Goal: Information Seeking & Learning: Learn about a topic

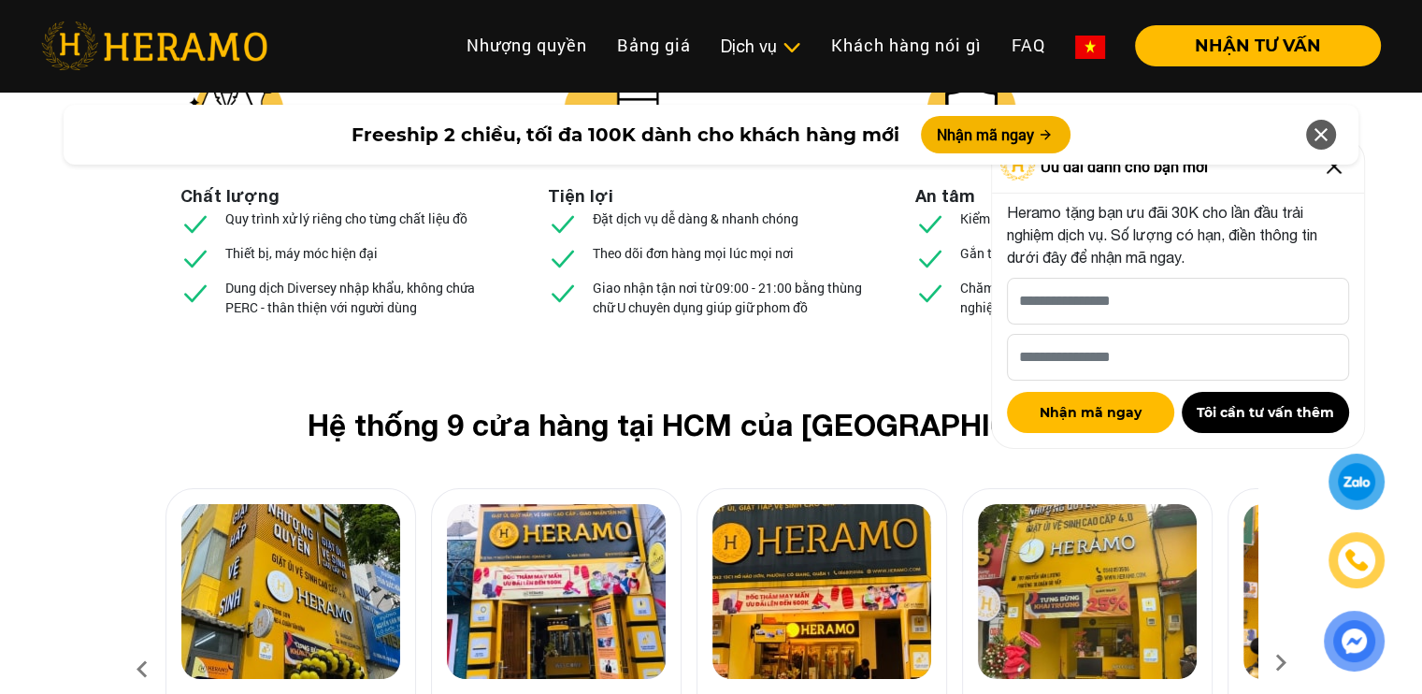
scroll to position [6975, 0]
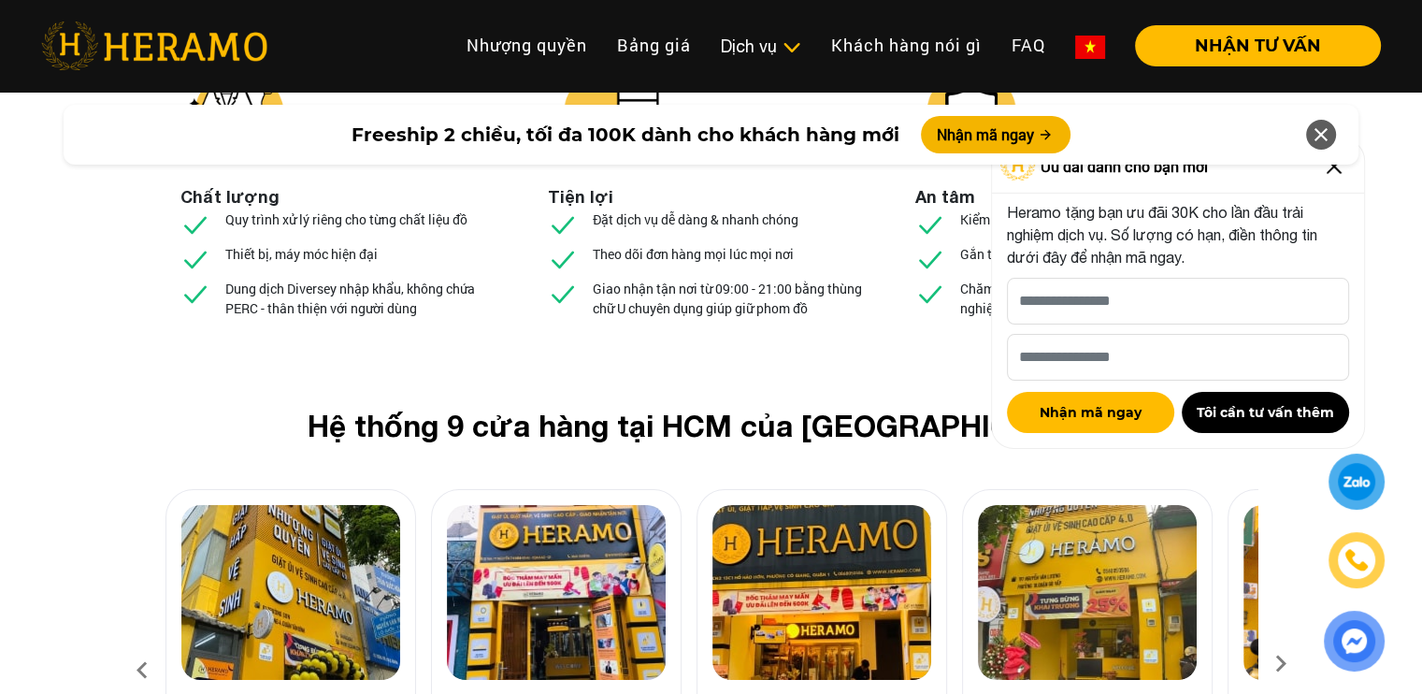
click at [1103, 505] on img at bounding box center [1087, 592] width 219 height 175
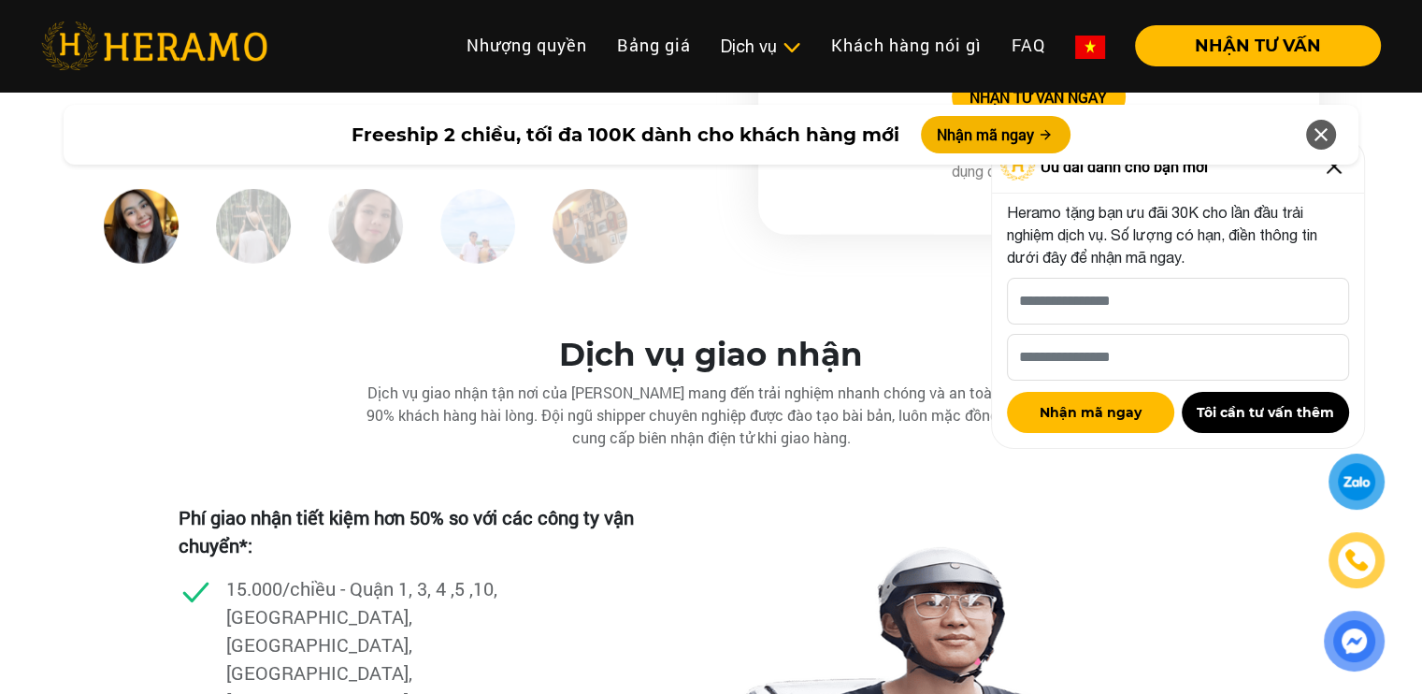
scroll to position [4357, 0]
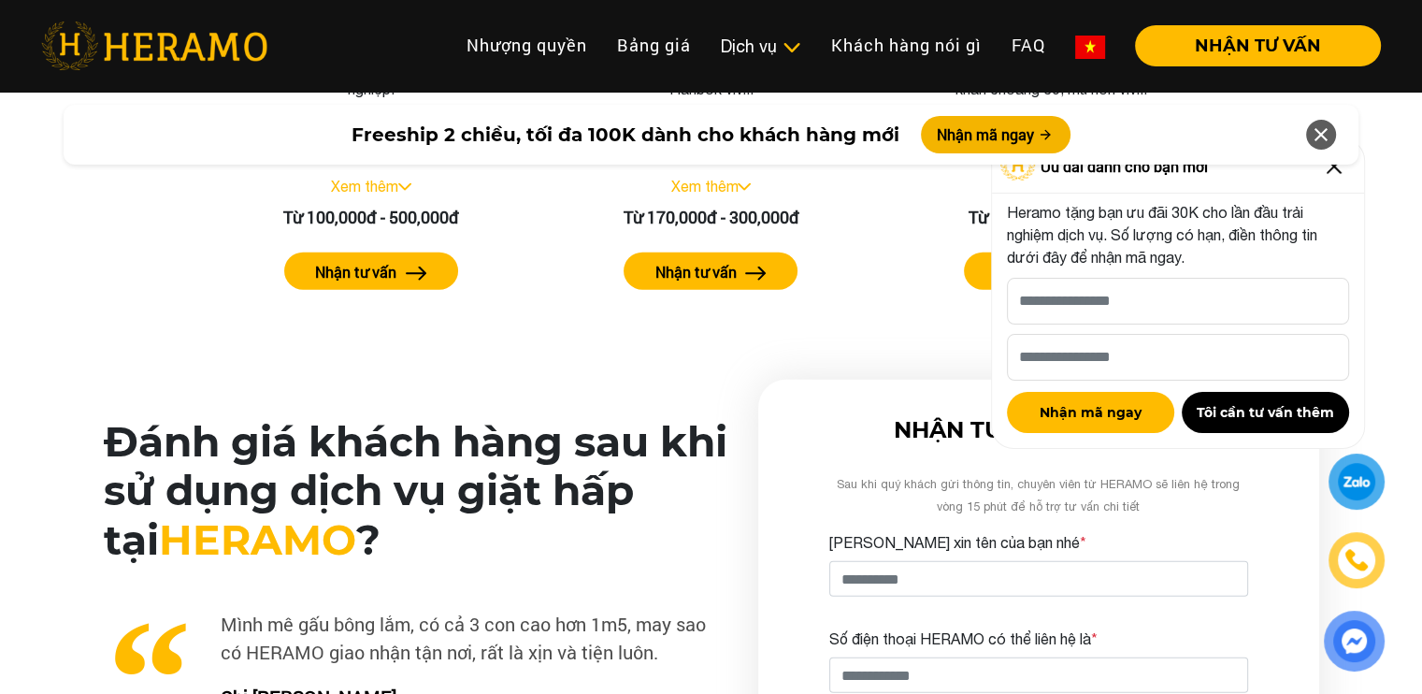
click at [1314, 123] on icon at bounding box center [1321, 135] width 22 height 34
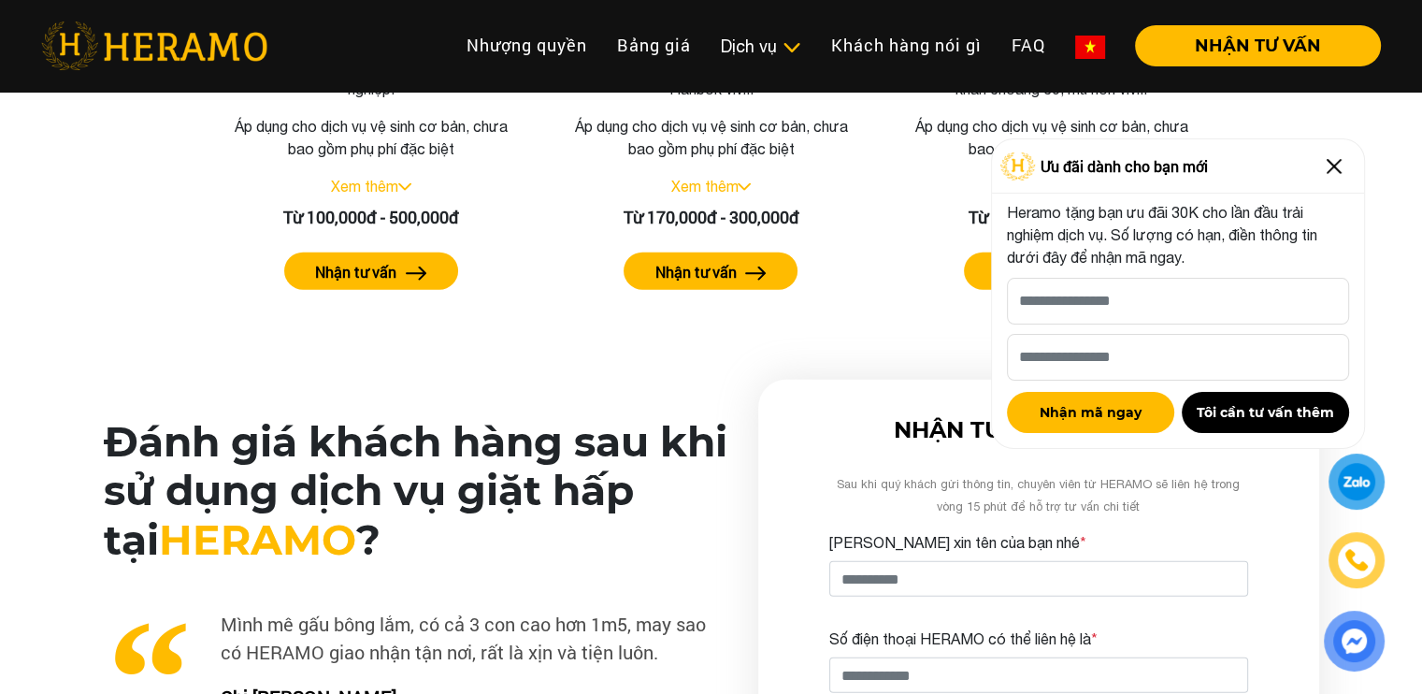
click at [1342, 165] on img at bounding box center [1334, 166] width 30 height 30
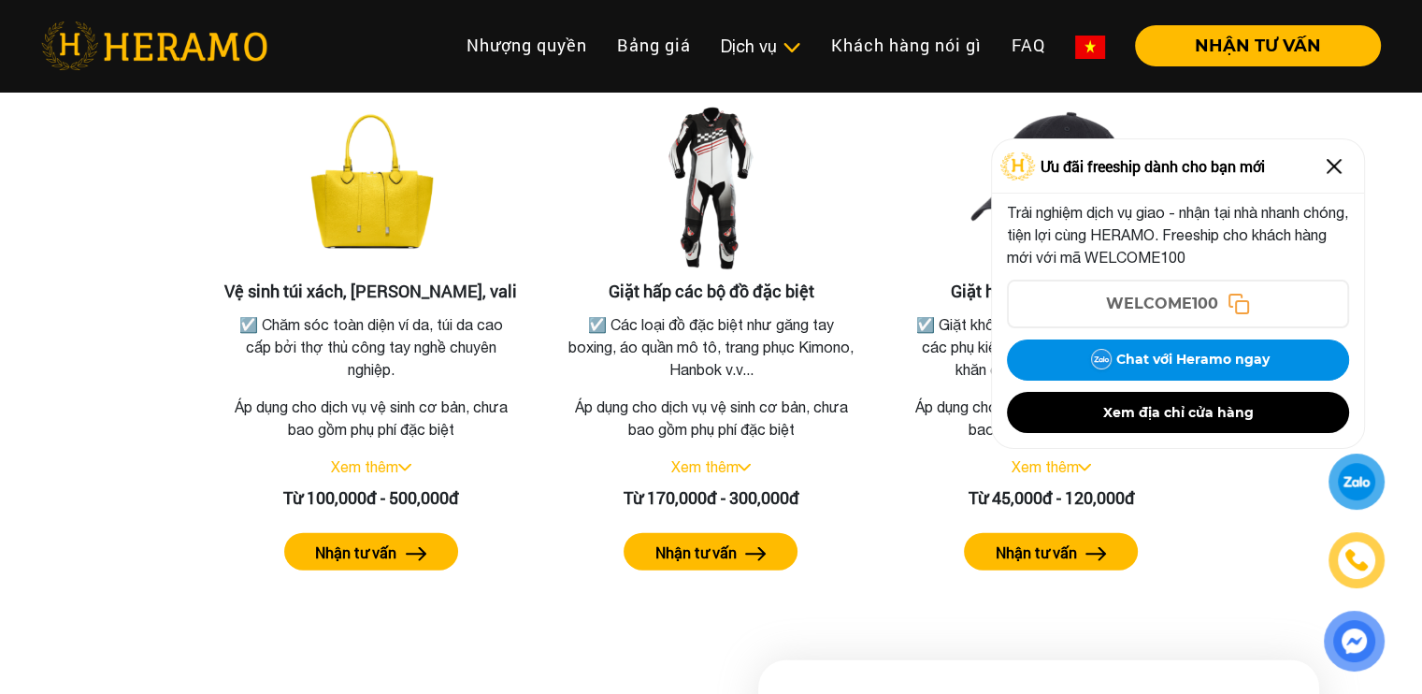
scroll to position [3796, 0]
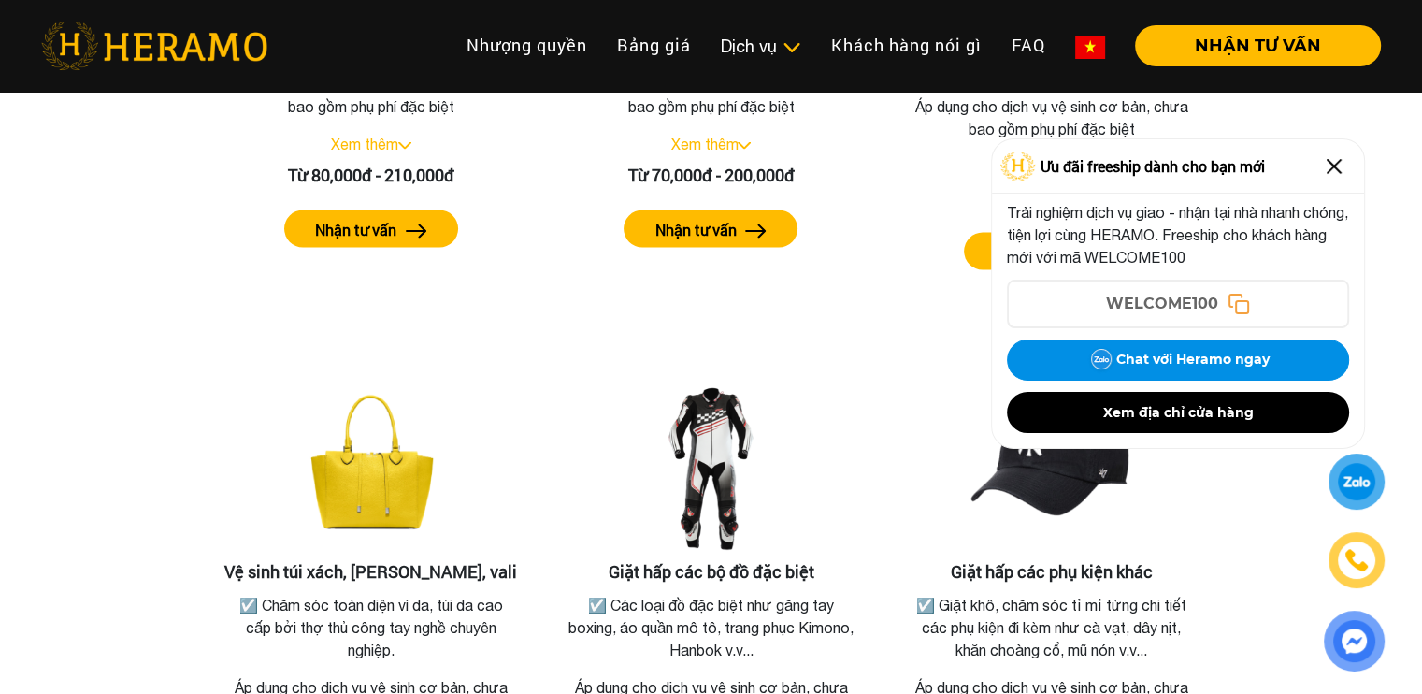
click at [1335, 154] on img at bounding box center [1334, 166] width 30 height 30
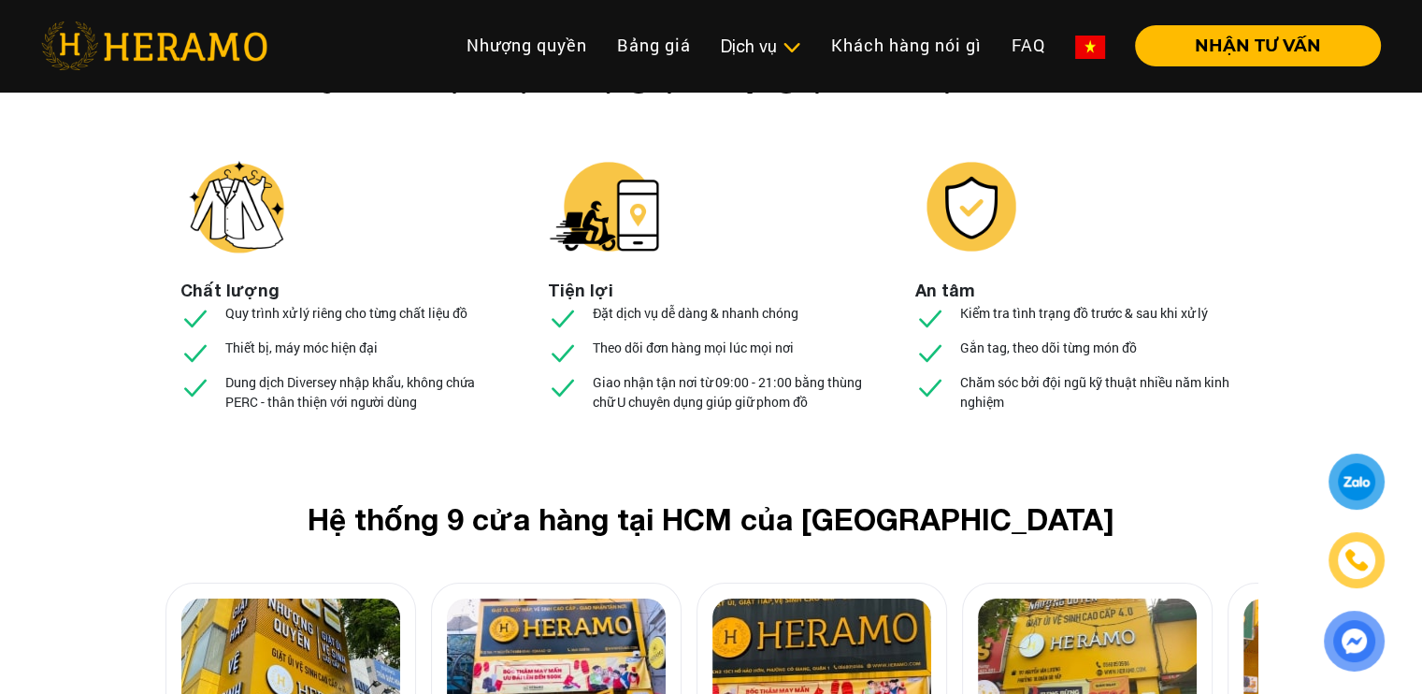
scroll to position [7349, 0]
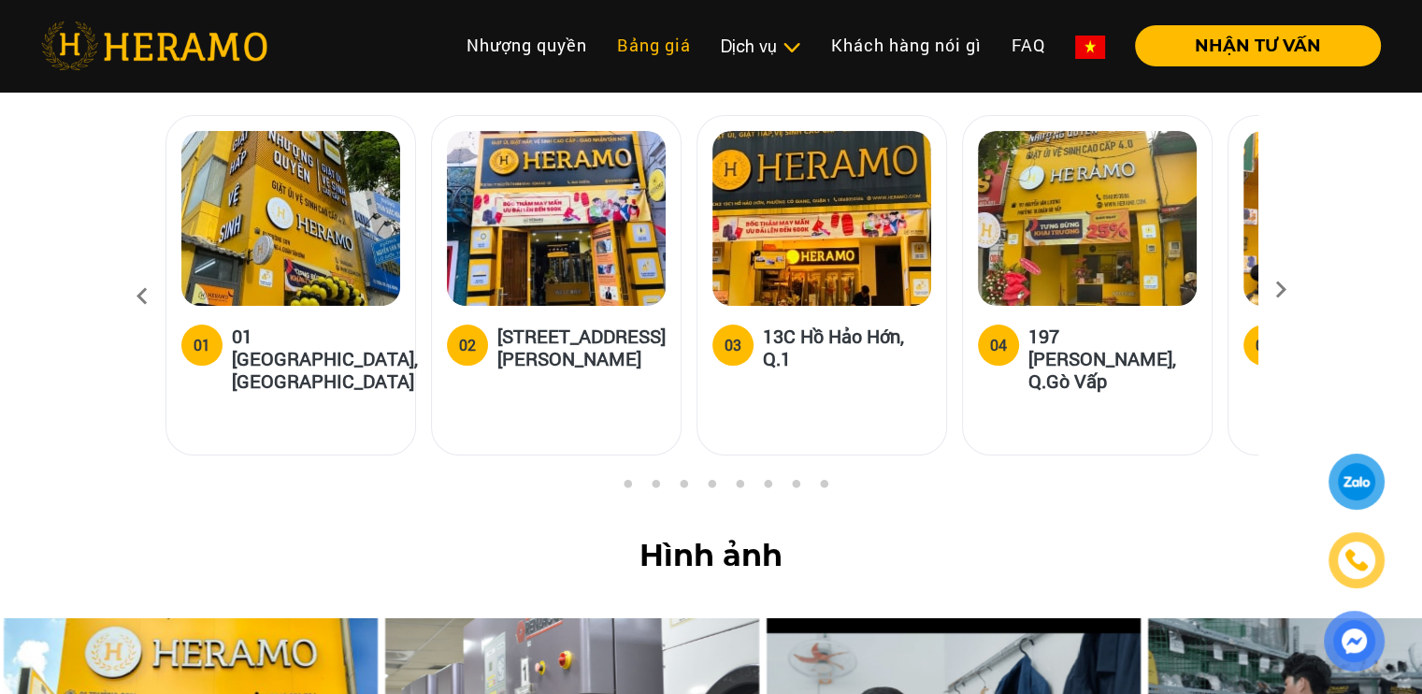
click at [634, 40] on link "Bảng giá" at bounding box center [654, 45] width 104 height 40
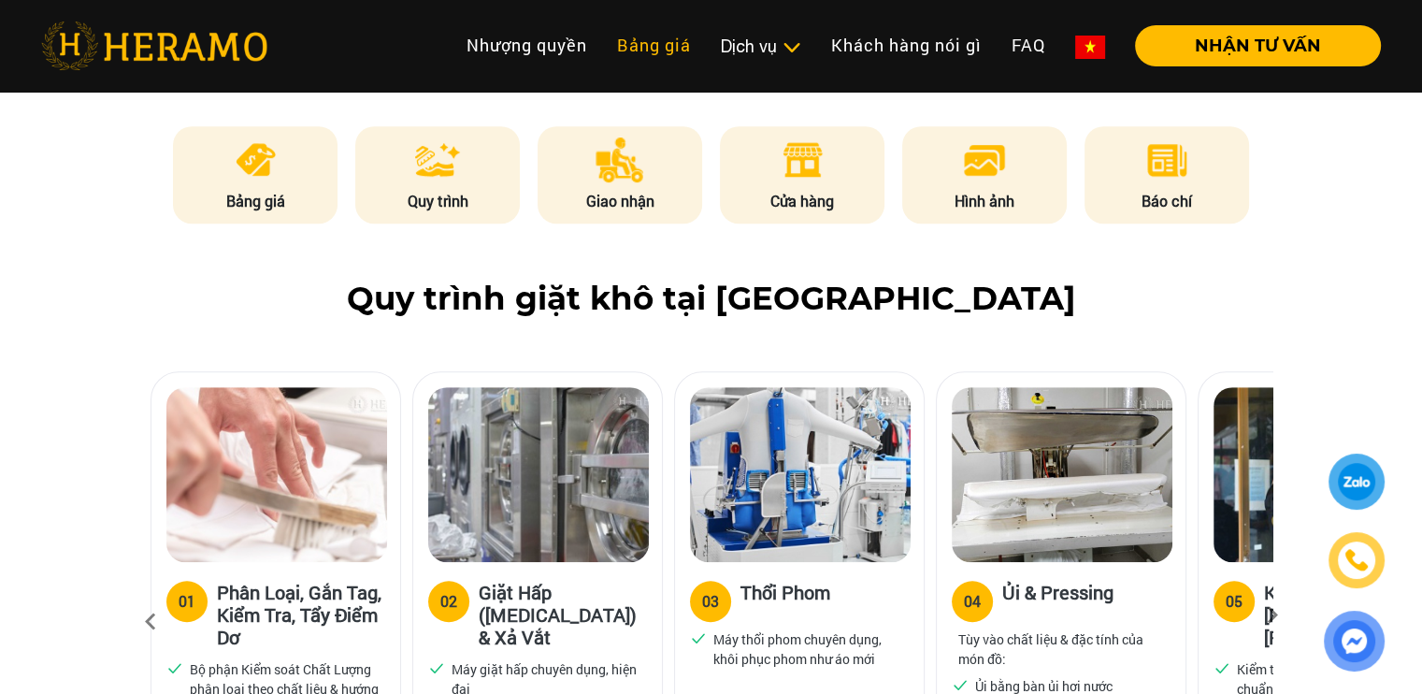
scroll to position [1110, 0]
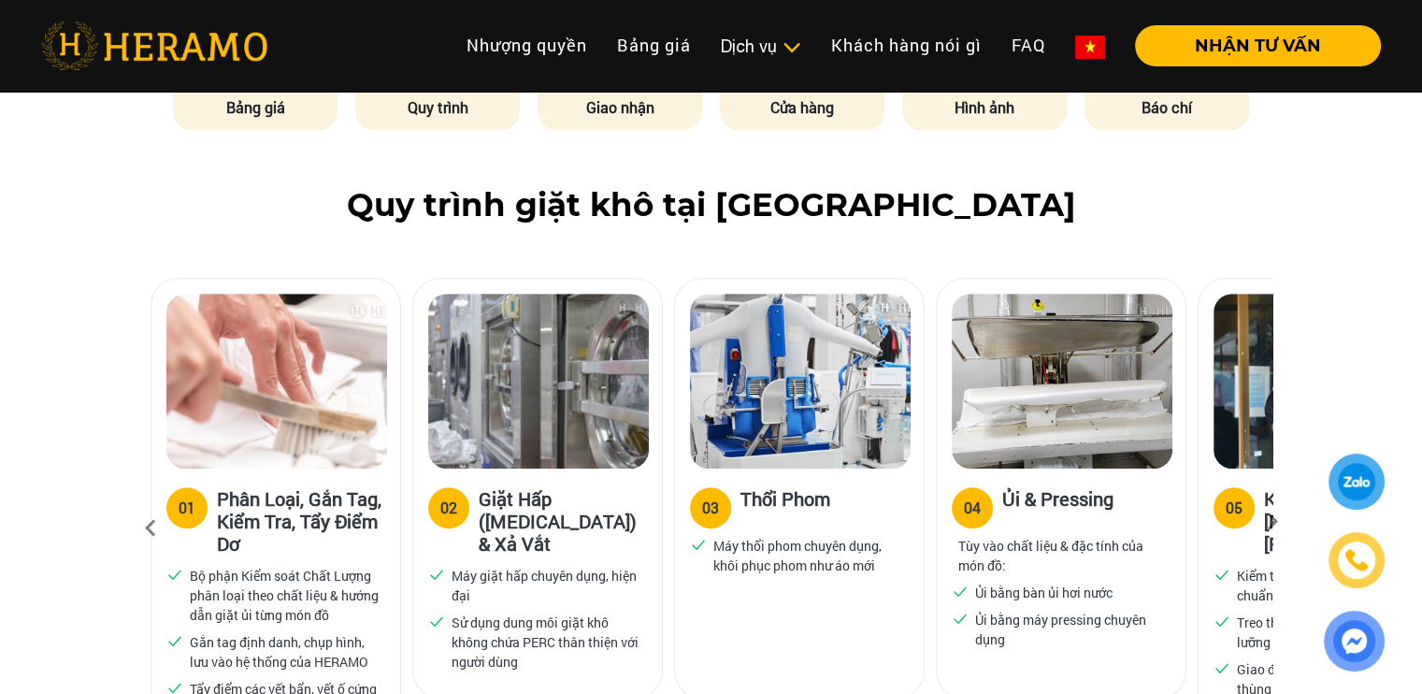
click at [1267, 522] on icon at bounding box center [1273, 528] width 34 height 12
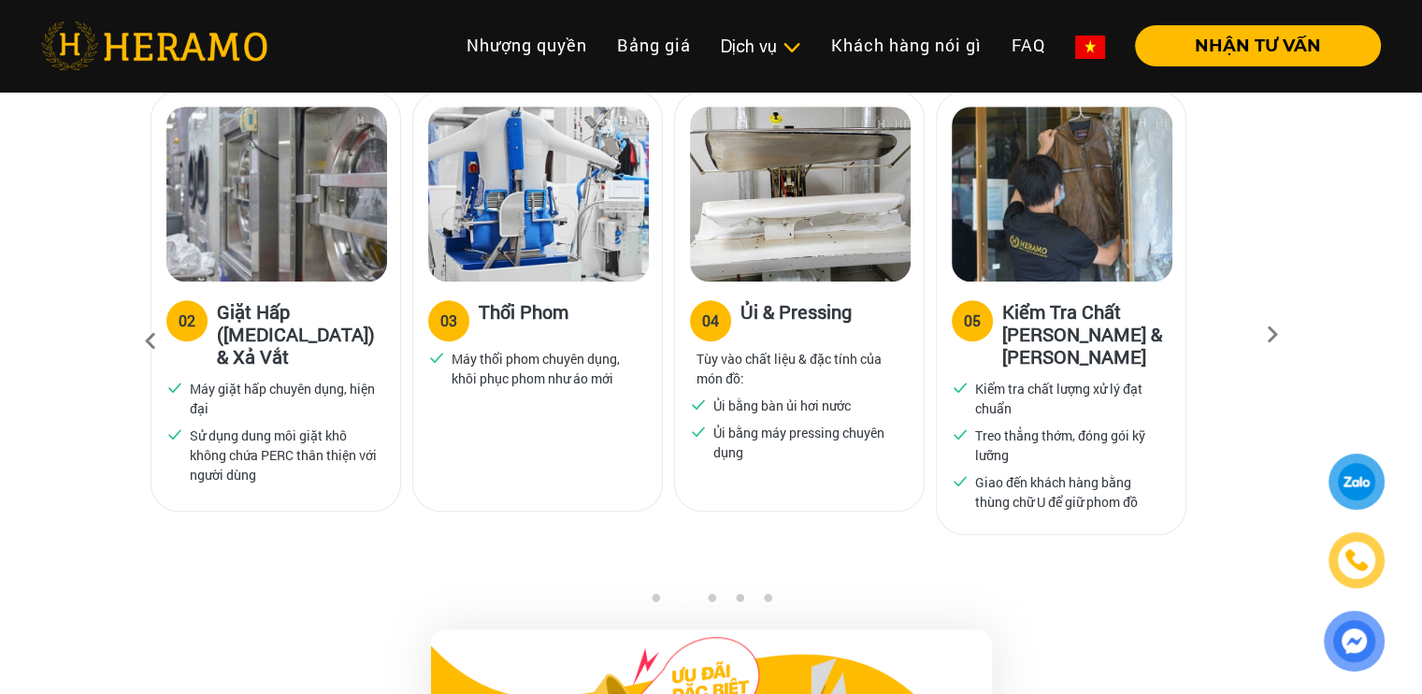
scroll to position [1204, 0]
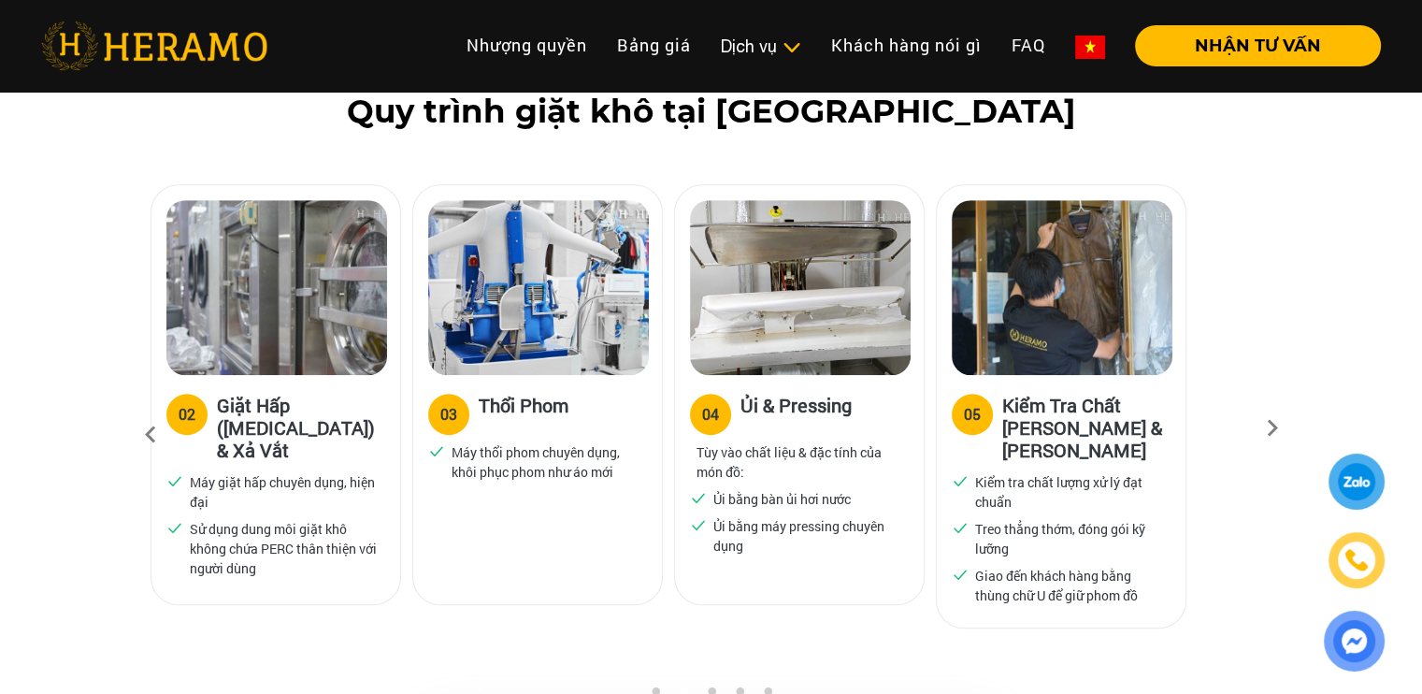
click at [1261, 428] on icon at bounding box center [1273, 434] width 34 height 12
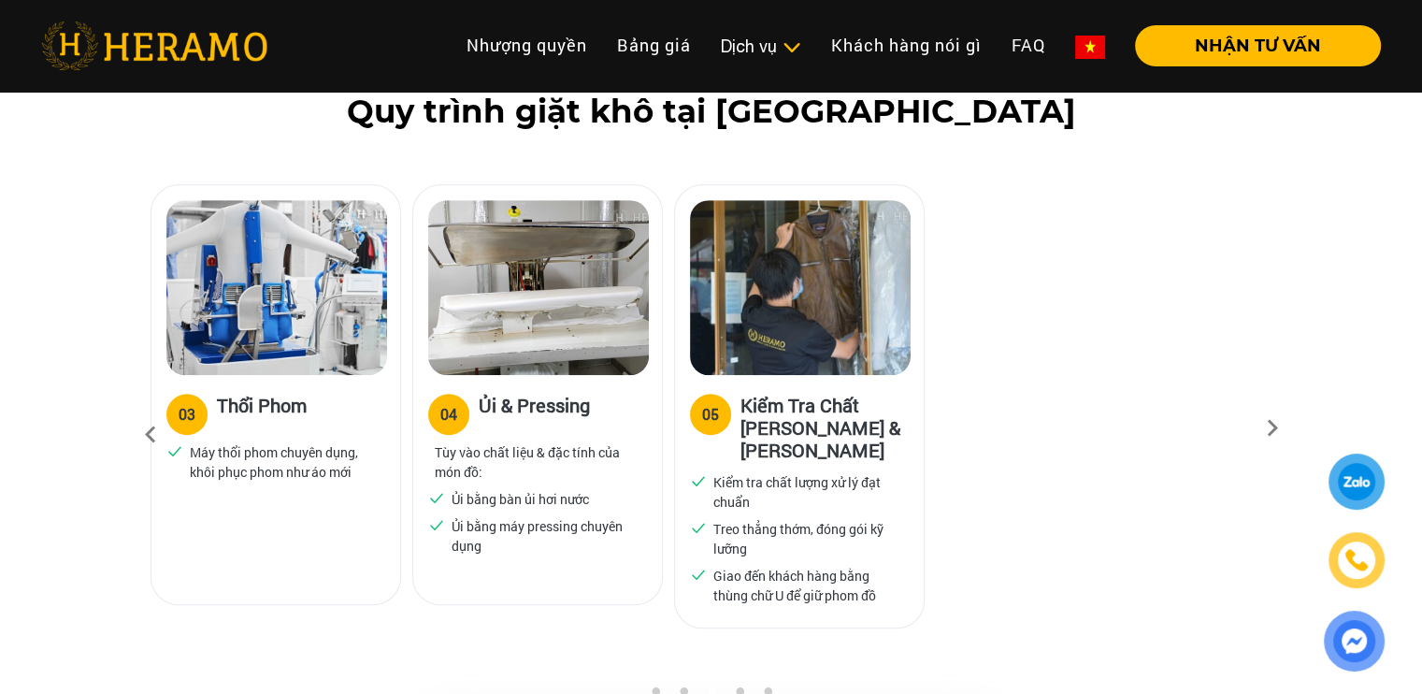
click at [1261, 428] on icon at bounding box center [1273, 434] width 34 height 12
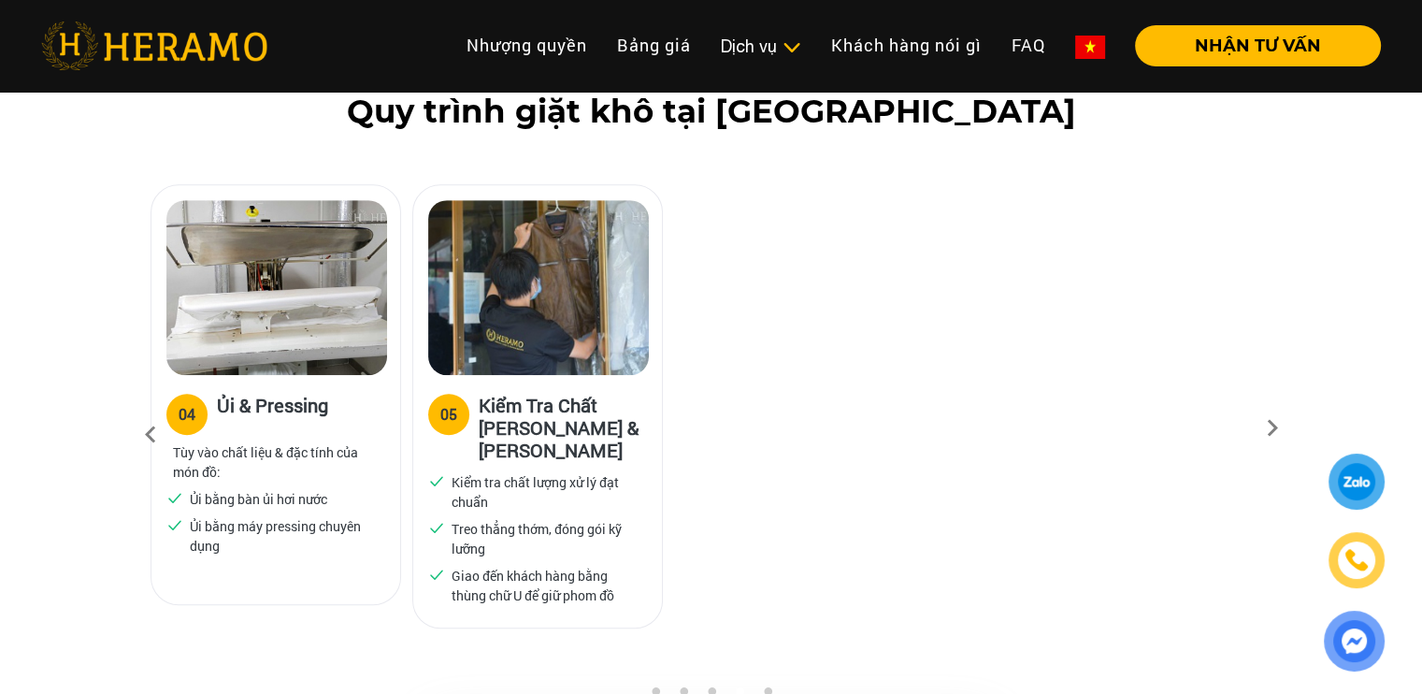
click at [1261, 428] on icon at bounding box center [1273, 434] width 34 height 12
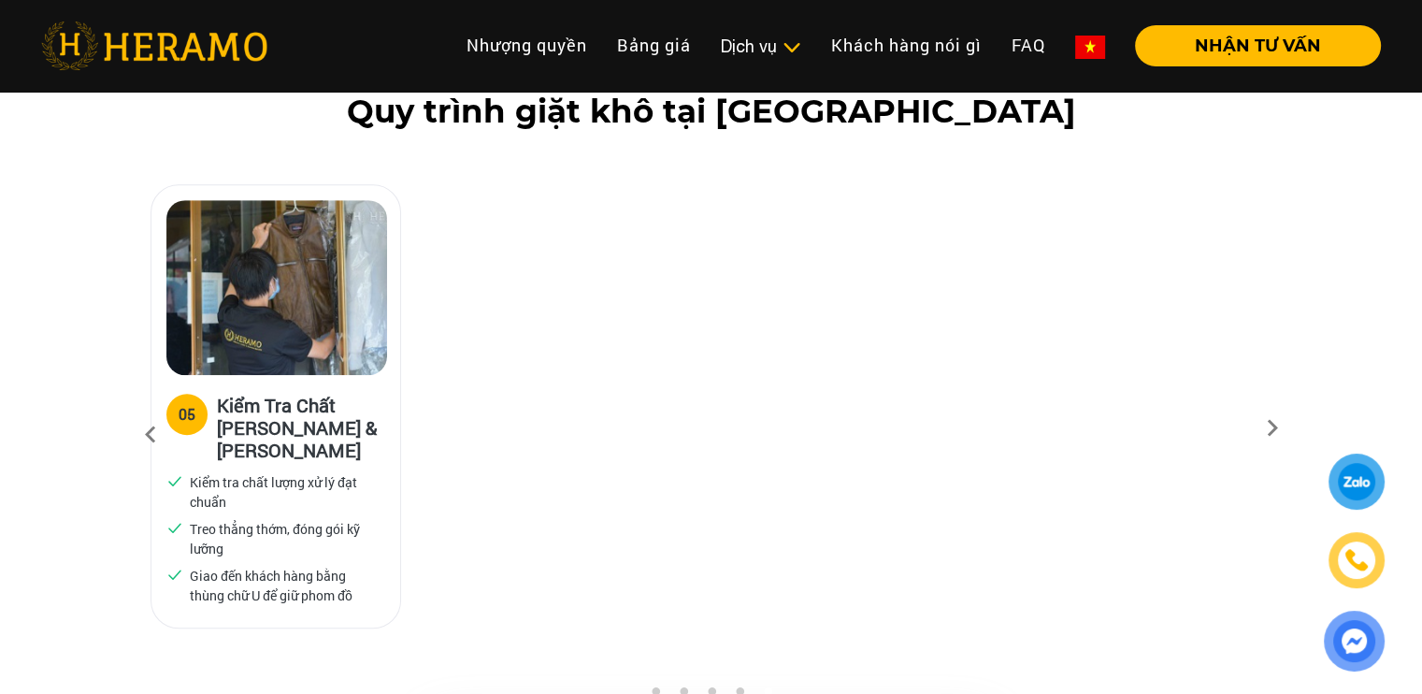
click at [142, 410] on icon at bounding box center [151, 435] width 34 height 50
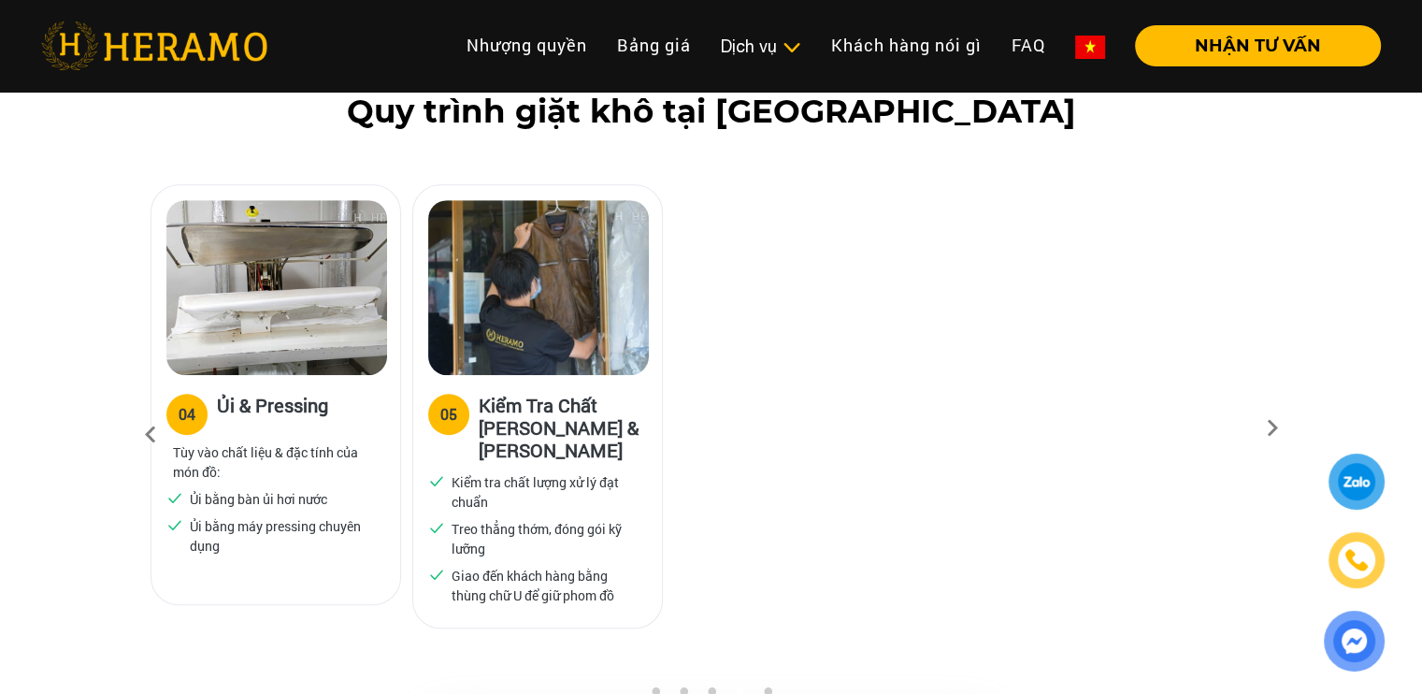
click at [142, 410] on icon at bounding box center [151, 435] width 34 height 50
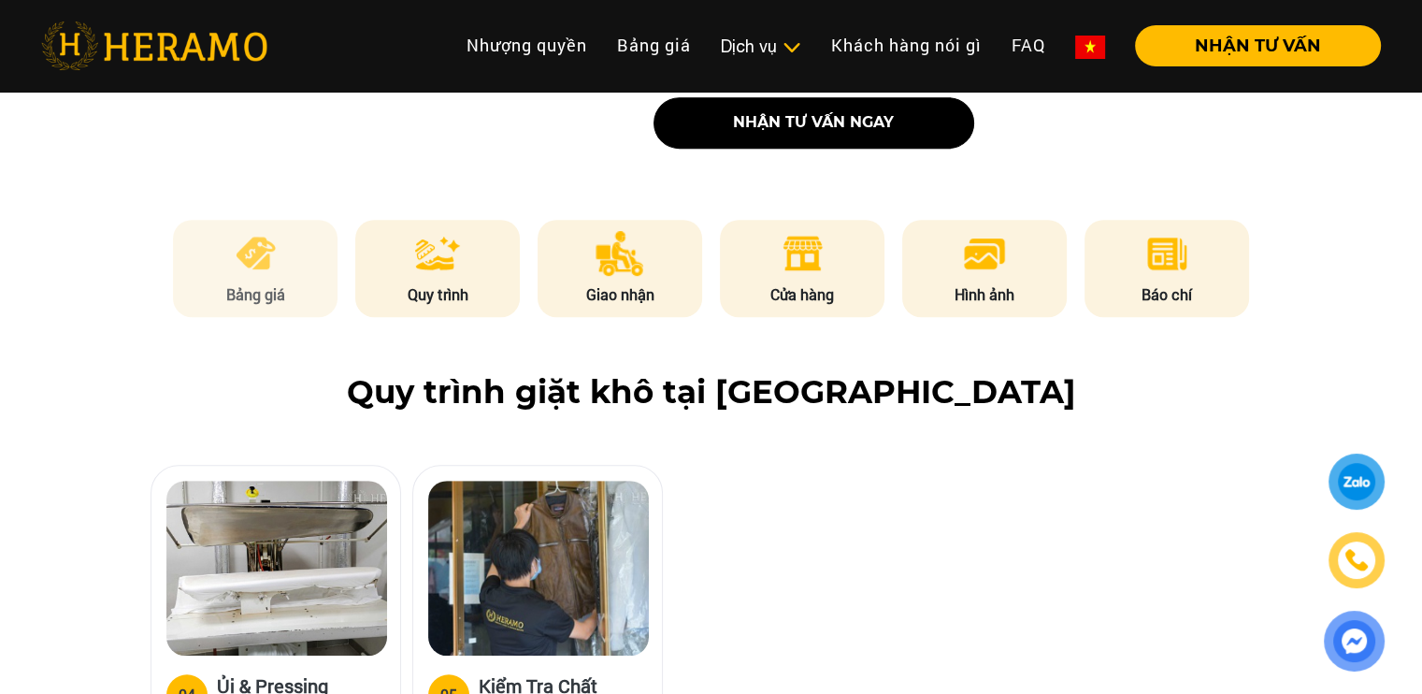
click at [307, 220] on li "Bảng giá" at bounding box center [255, 268] width 165 height 97
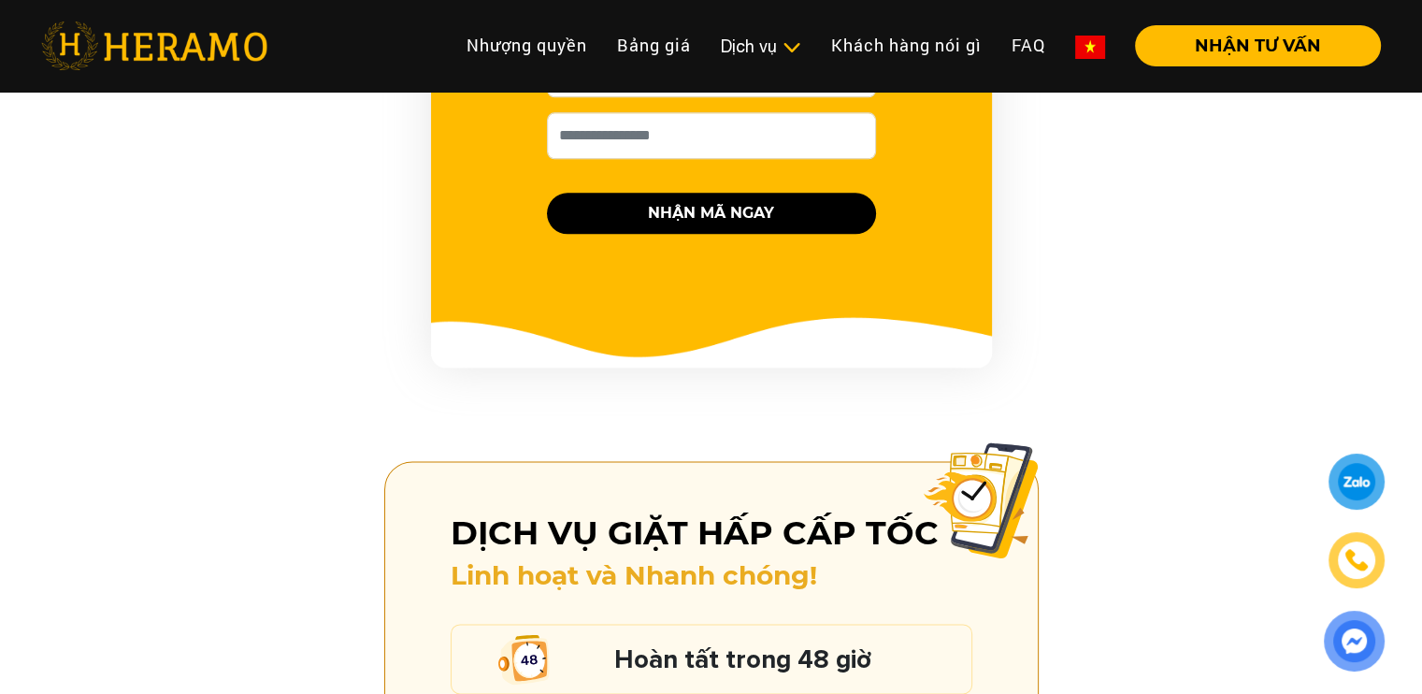
scroll to position [2606, 0]
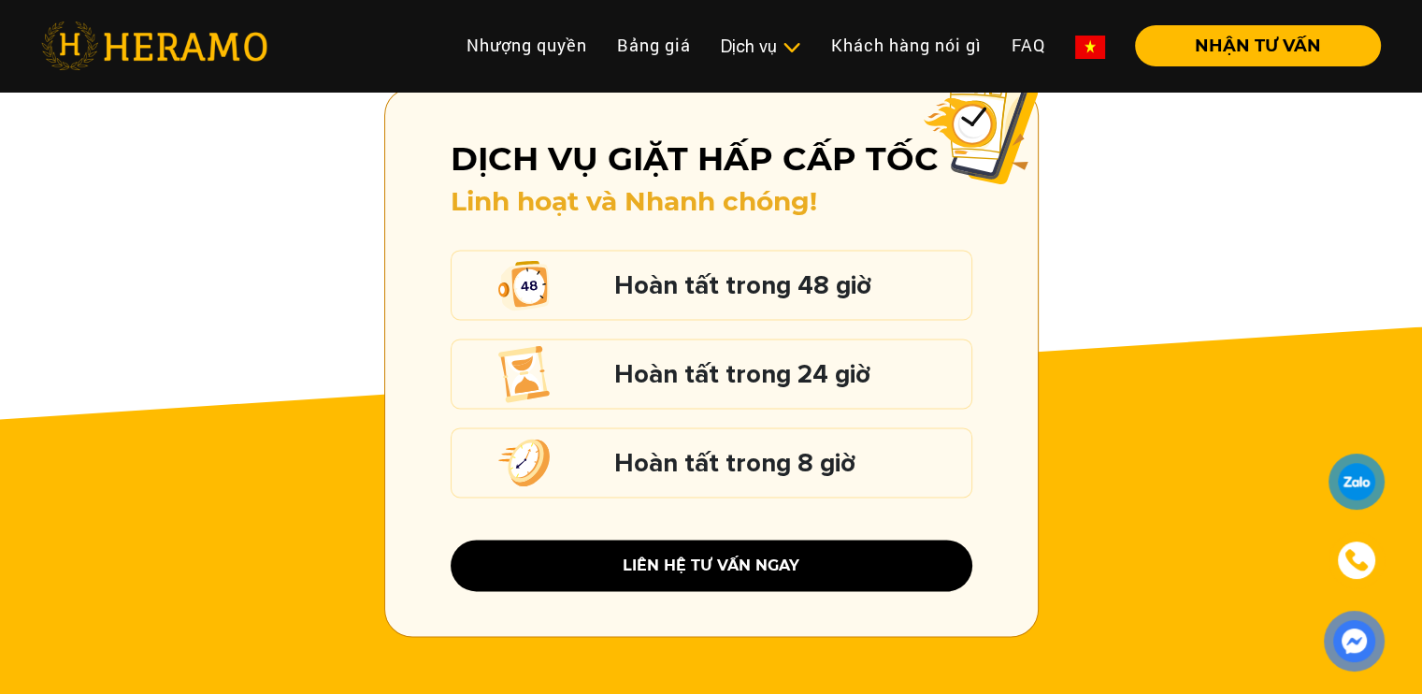
click at [870, 451] on h5 "Hoàn tất trong 8 giờ" at bounding box center [788, 463] width 348 height 24
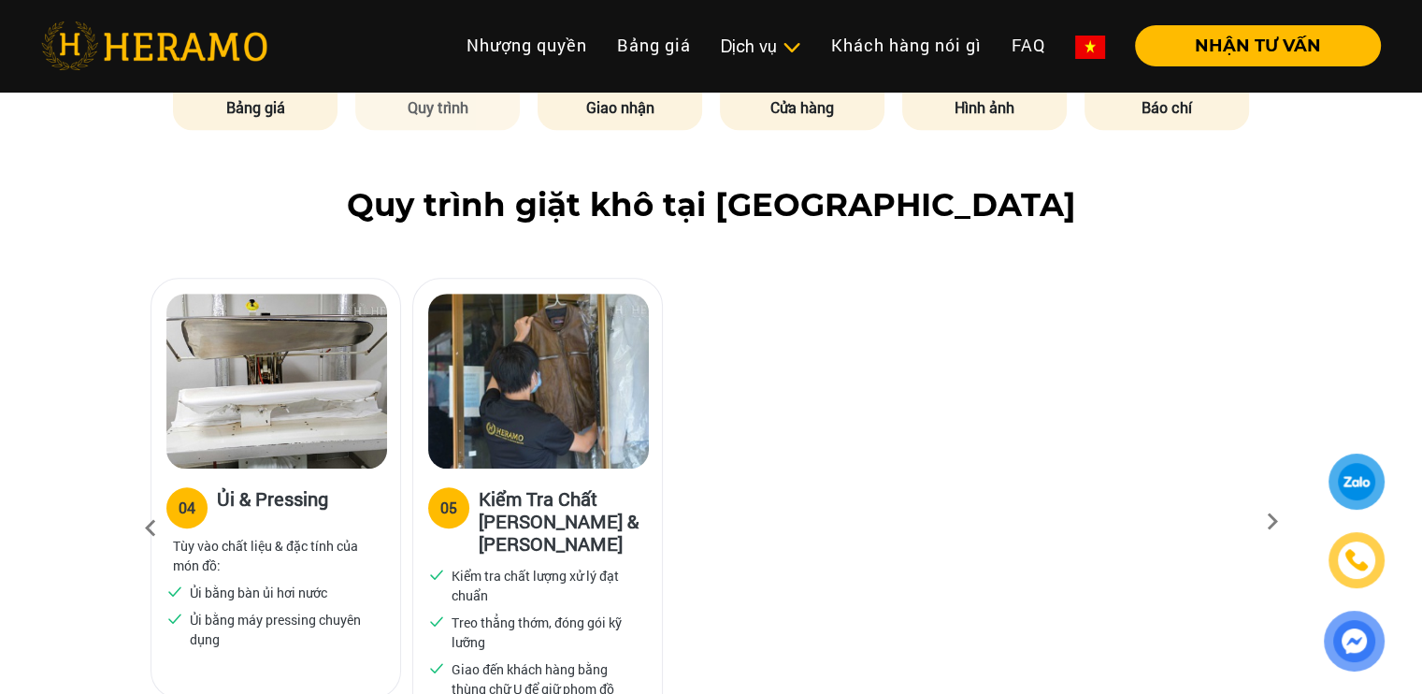
scroll to position [736, 0]
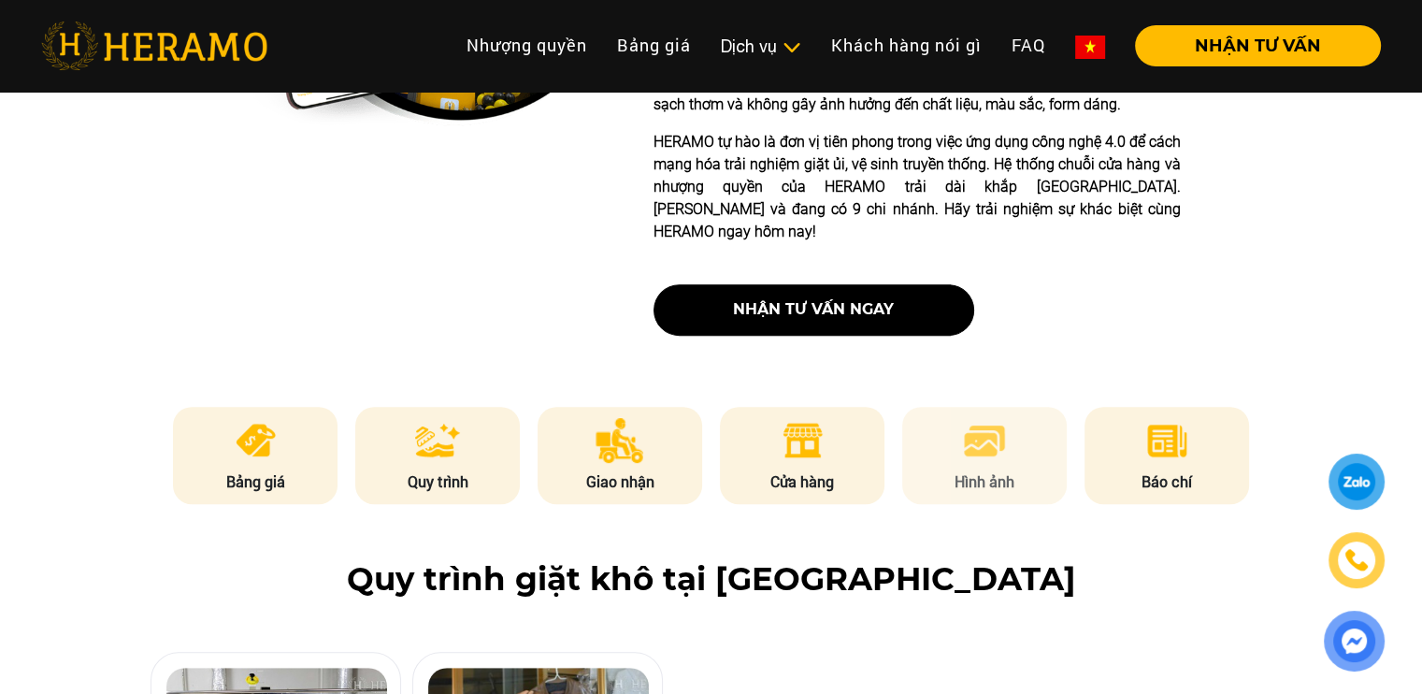
click at [949, 407] on li "Hình ảnh" at bounding box center [984, 455] width 165 height 97
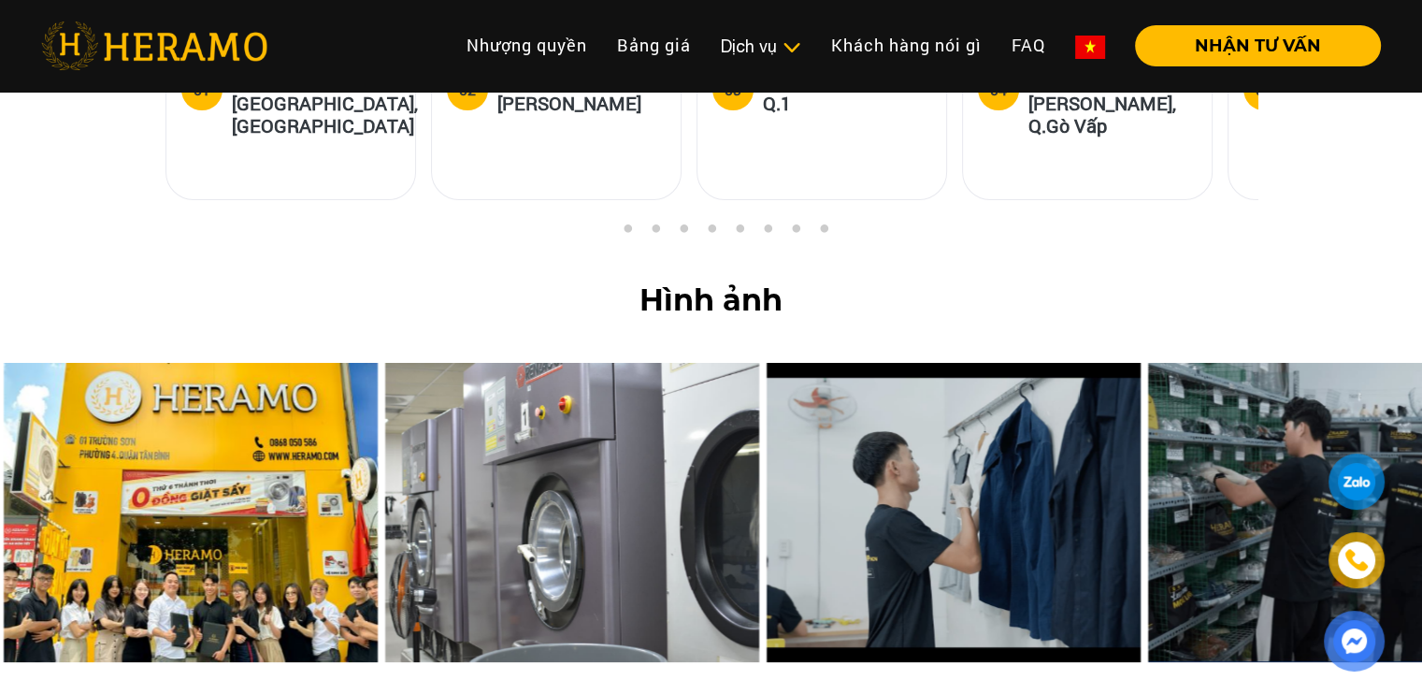
click at [309, 399] on img at bounding box center [191, 512] width 374 height 299
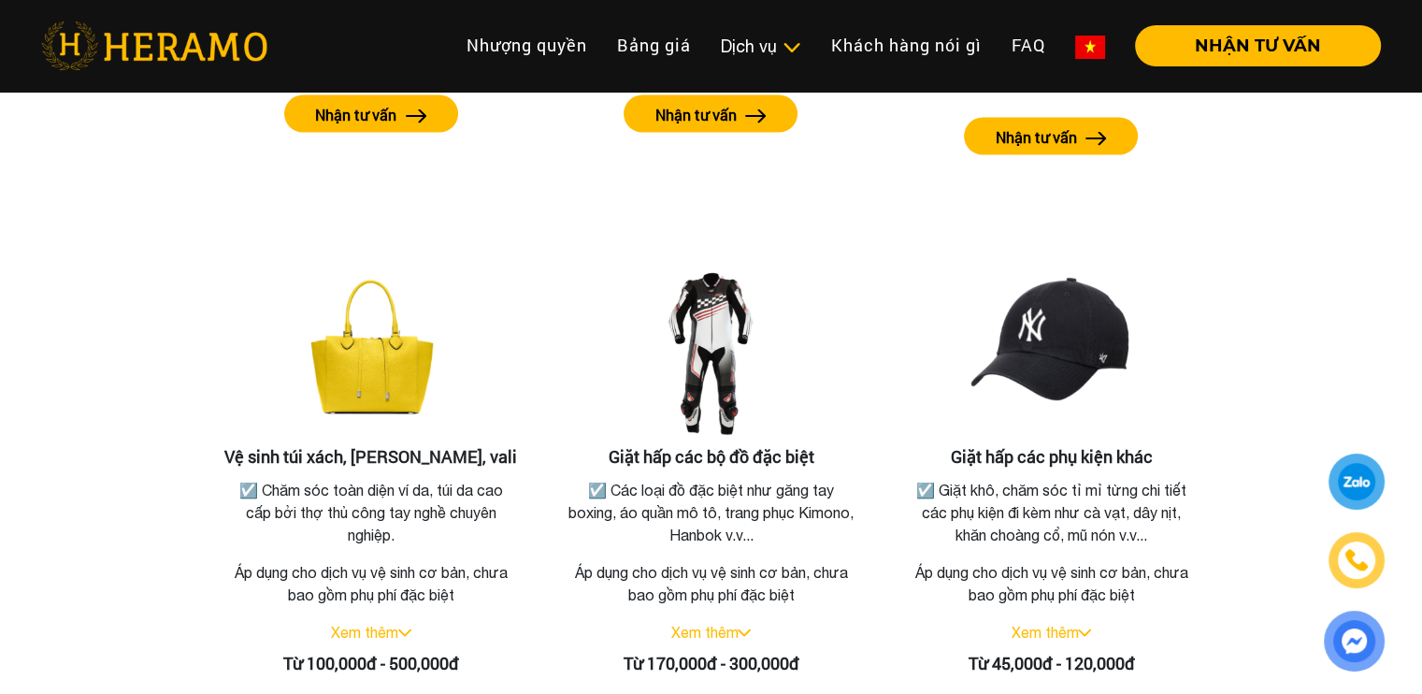
scroll to position [4098, 0]
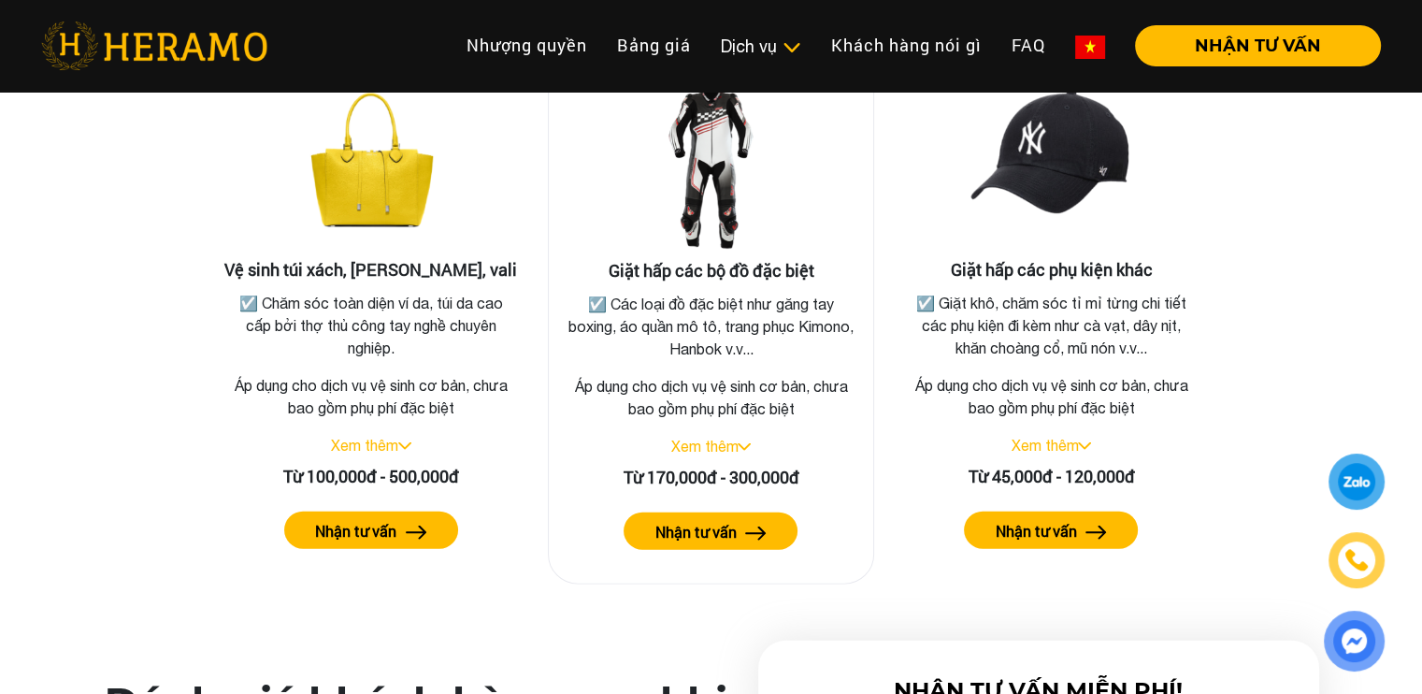
click at [729, 435] on div "Xem thêm" at bounding box center [712, 446] width 296 height 22
click at [734, 438] on link "Xem thêm" at bounding box center [704, 446] width 67 height 17
click at [714, 438] on link "Thu gọn" at bounding box center [704, 446] width 53 height 17
click at [714, 438] on link "Xem thêm" at bounding box center [704, 446] width 67 height 17
click at [716, 521] on label "Nhận tư vấn" at bounding box center [695, 532] width 81 height 22
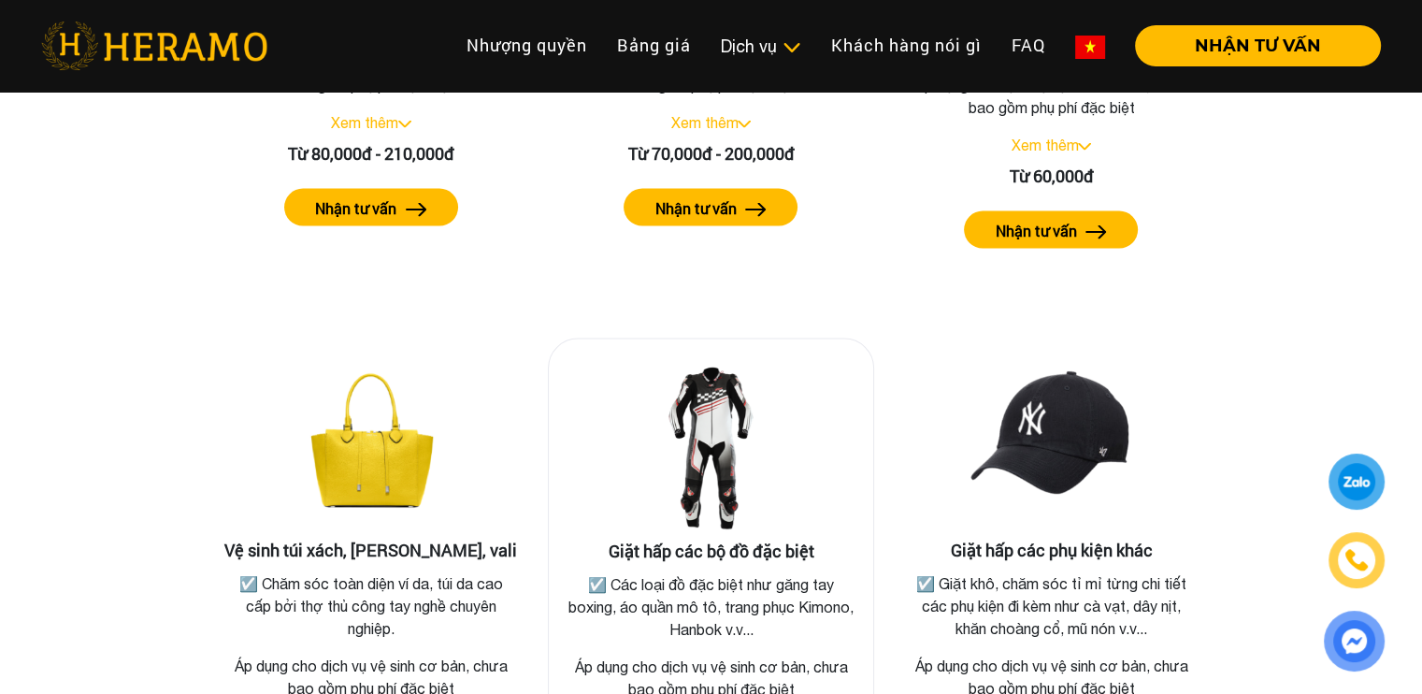
click at [708, 392] on img at bounding box center [710, 447] width 187 height 187
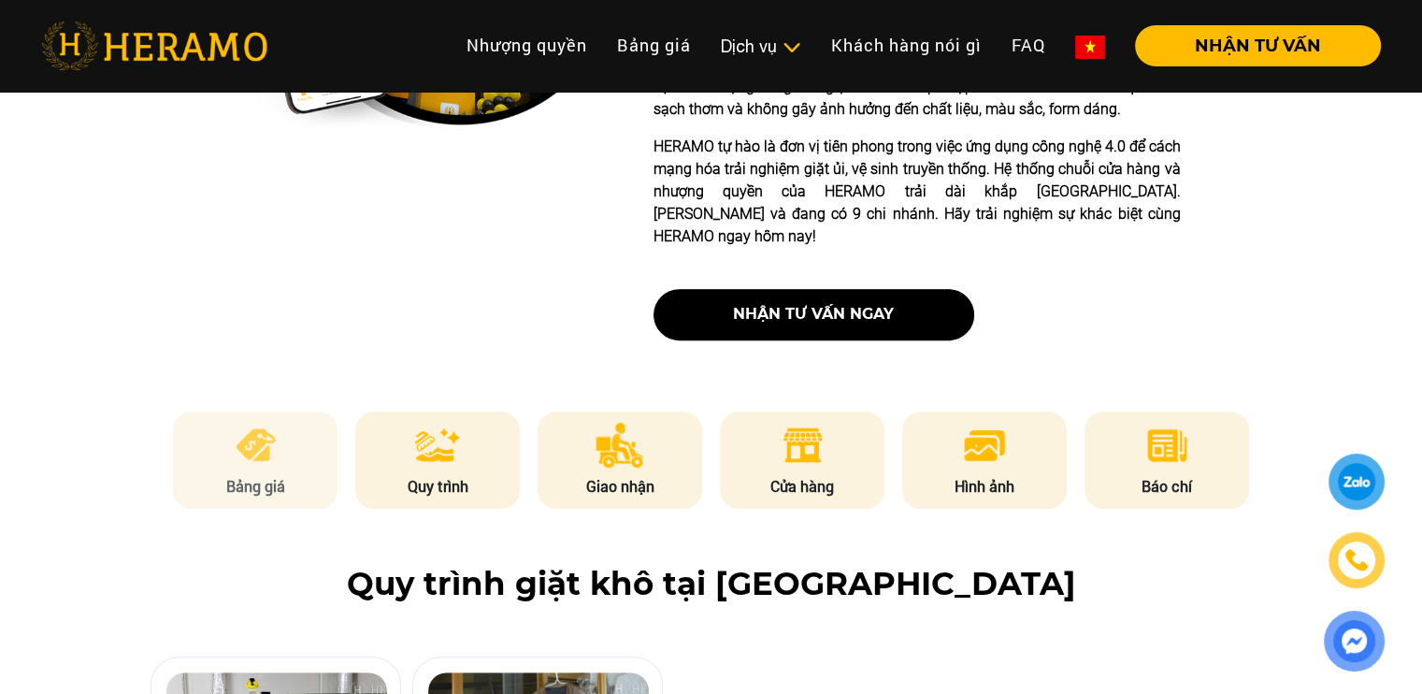
click at [252, 423] on img at bounding box center [256, 445] width 46 height 45
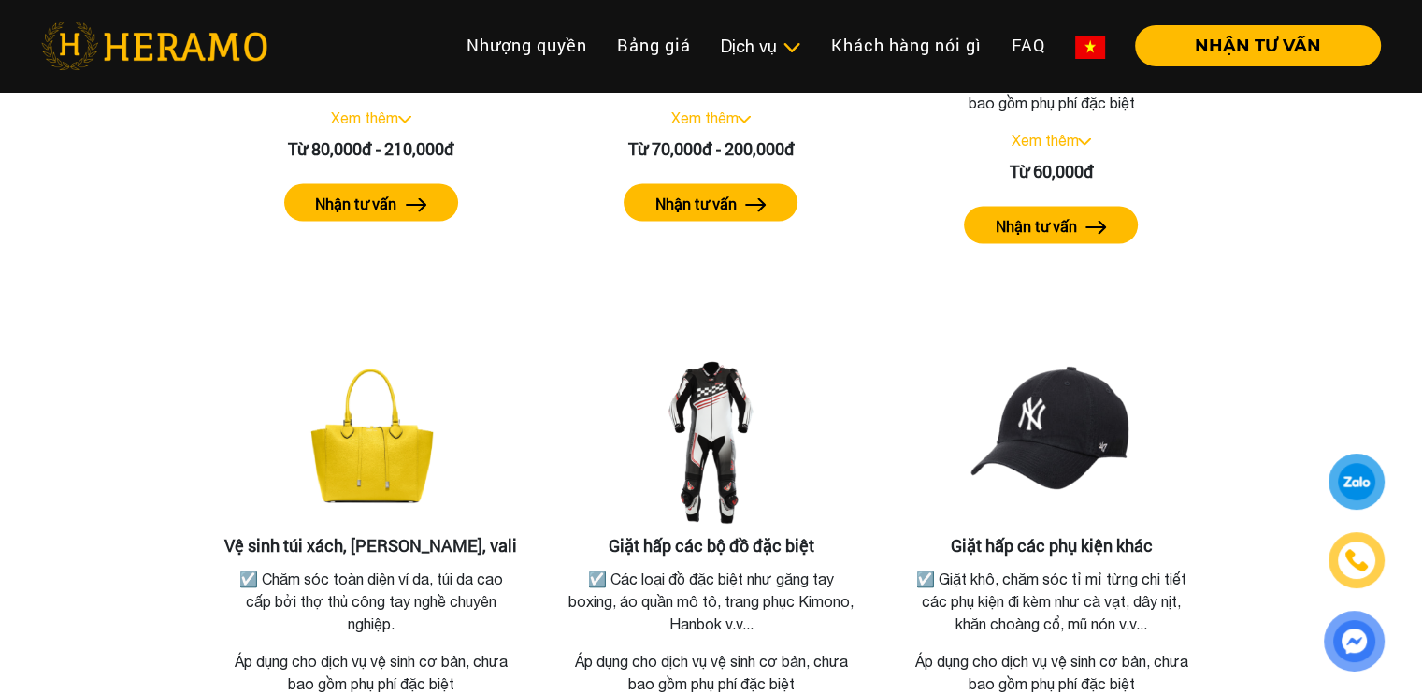
scroll to position [3635, 0]
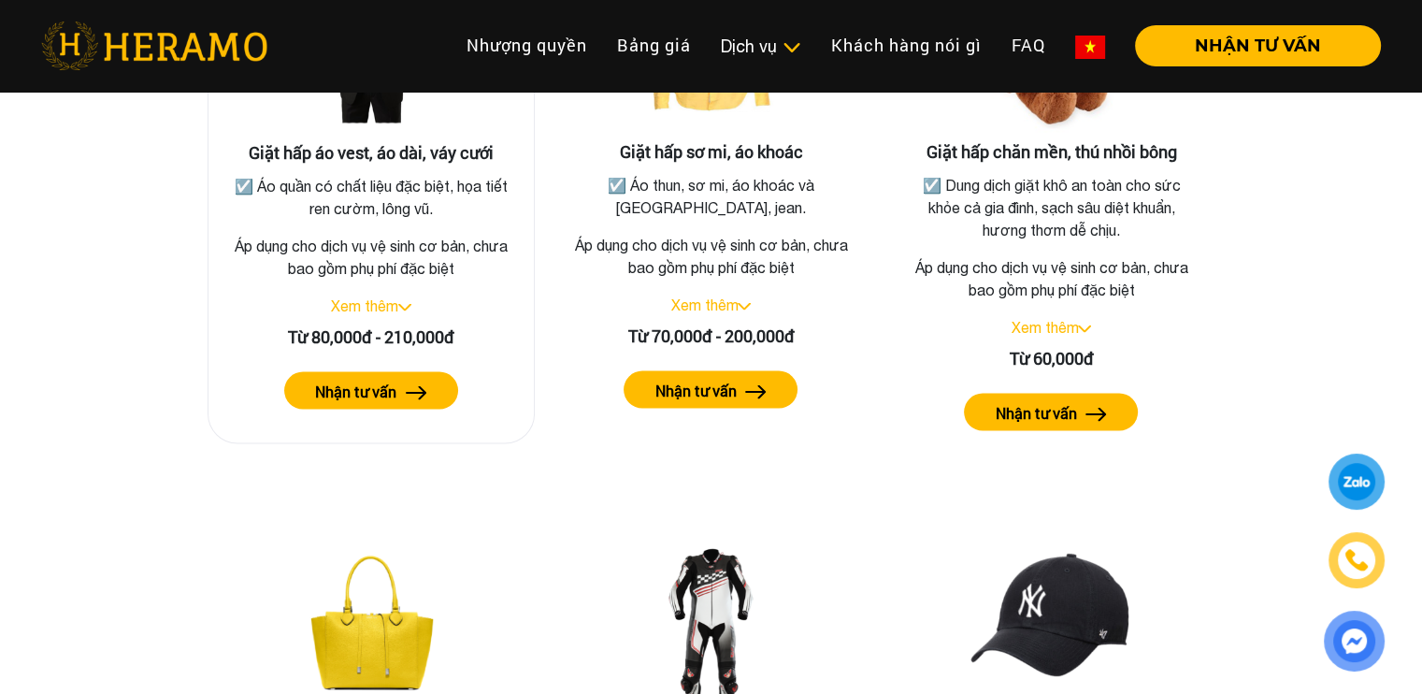
click at [306, 324] on div "Từ 80,000đ - 210,000đ" at bounding box center [372, 336] width 296 height 25
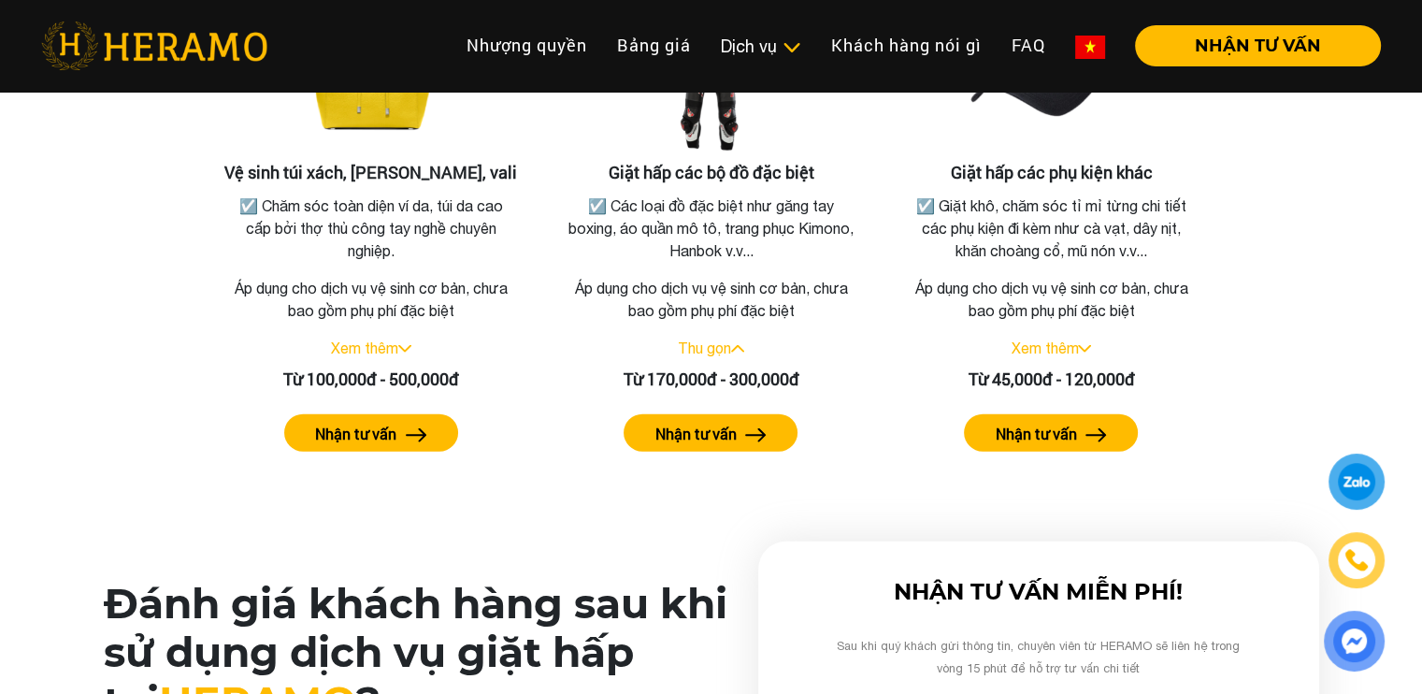
scroll to position [4194, 0]
